Goal: Information Seeking & Learning: Learn about a topic

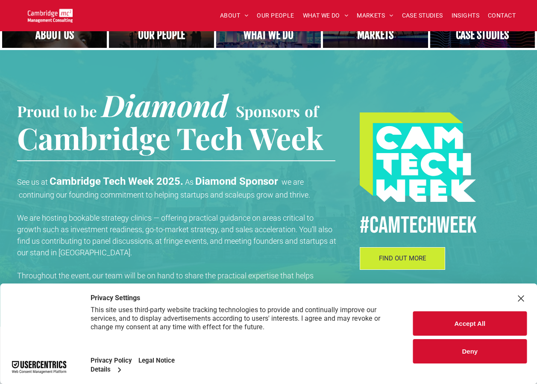
scroll to position [256, 0]
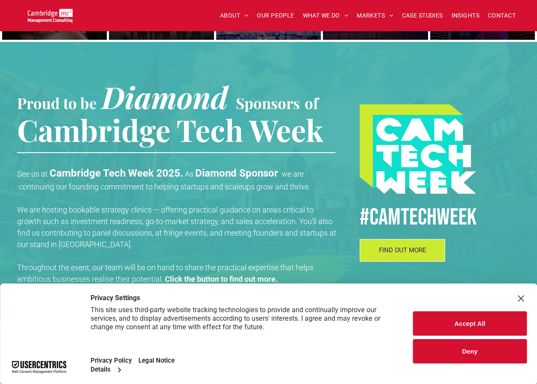
click at [461, 328] on button "Accept All" at bounding box center [470, 323] width 114 height 24
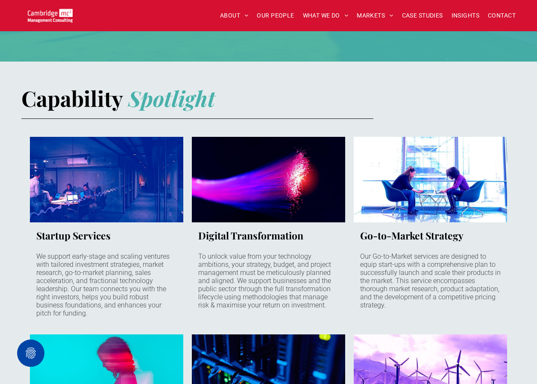
scroll to position [342, 0]
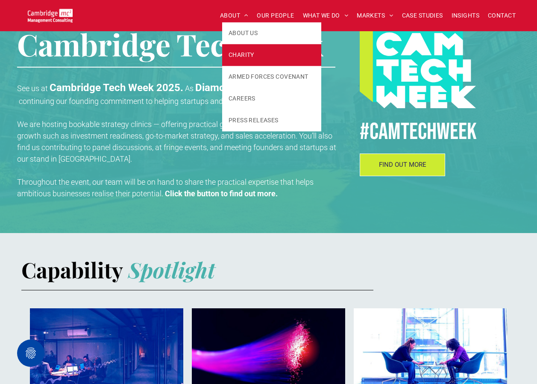
click at [247, 55] on span "CHARITY" at bounding box center [242, 54] width 26 height 9
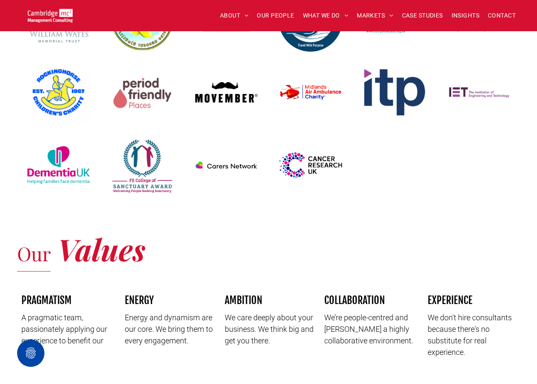
scroll to position [598, 0]
